Goal: Information Seeking & Learning: Learn about a topic

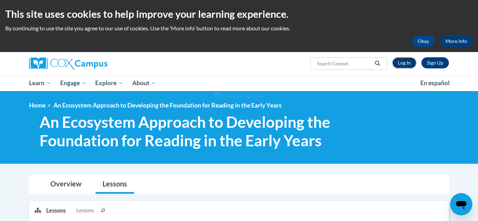
click at [405, 66] on link "Log In" at bounding box center [404, 62] width 24 height 11
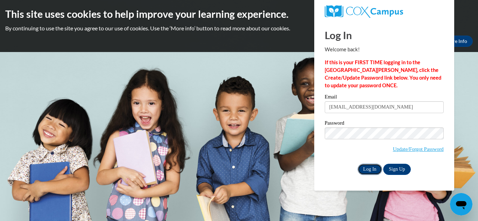
click at [369, 168] on input "Log In" at bounding box center [369, 169] width 24 height 11
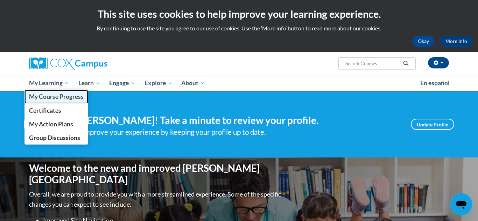
click at [58, 97] on span "My Course Progress" at bounding box center [56, 96] width 55 height 7
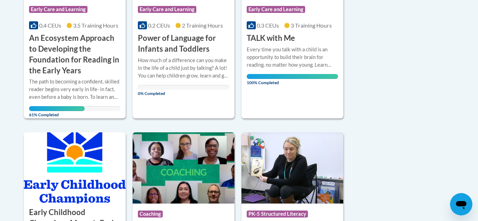
scroll to position [266, 0]
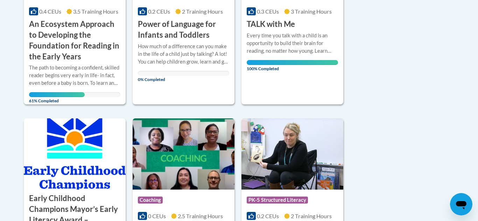
click at [383, 57] on div "Sort Date Enrolled Title (A-Z) «« « 1-6 » »» 6 Activities CEUs Course Category:…" at bounding box center [239, 95] width 441 height 407
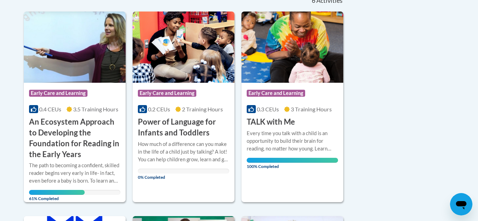
scroll to position [182, 0]
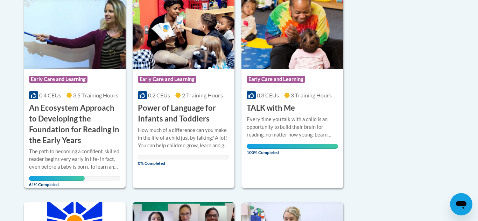
click at [58, 40] on img at bounding box center [75, 33] width 102 height 71
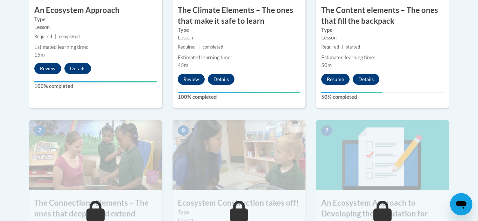
scroll to position [532, 0]
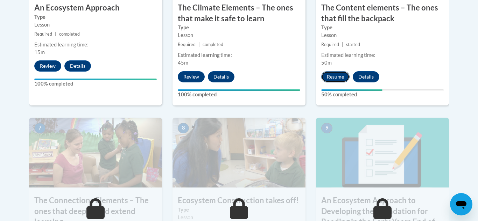
click at [334, 76] on button "Resume" at bounding box center [335, 76] width 28 height 11
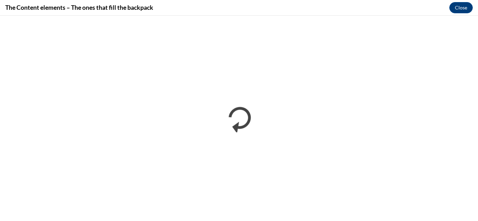
scroll to position [0, 0]
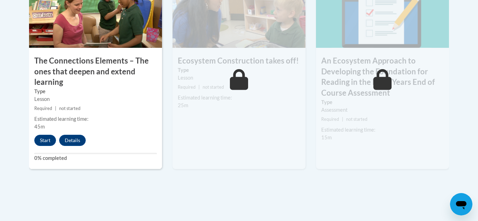
scroll to position [686, 0]
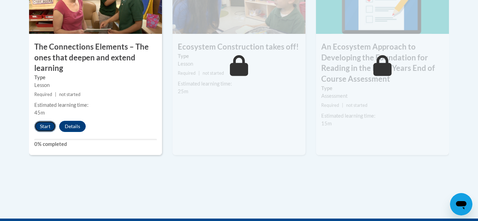
click at [46, 126] on button "Start" at bounding box center [45, 126] width 22 height 11
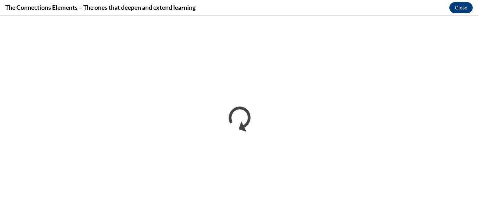
scroll to position [0, 0]
